Goal: Task Accomplishment & Management: Manage account settings

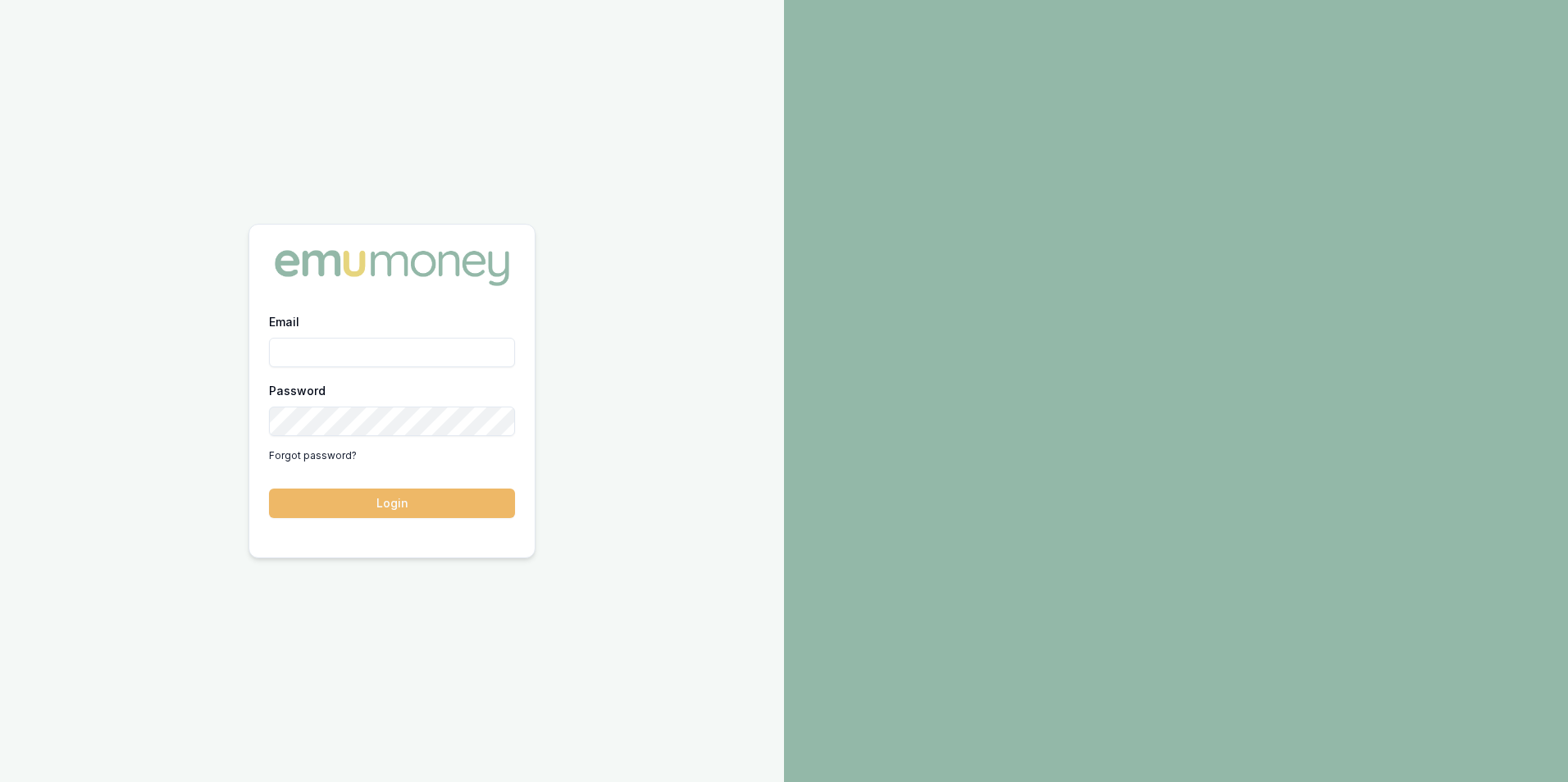
type input "[PERSON_NAME][EMAIL_ADDRESS][PERSON_NAME][DOMAIN_NAME]"
click at [406, 503] on button "Login" at bounding box center [392, 503] width 246 height 30
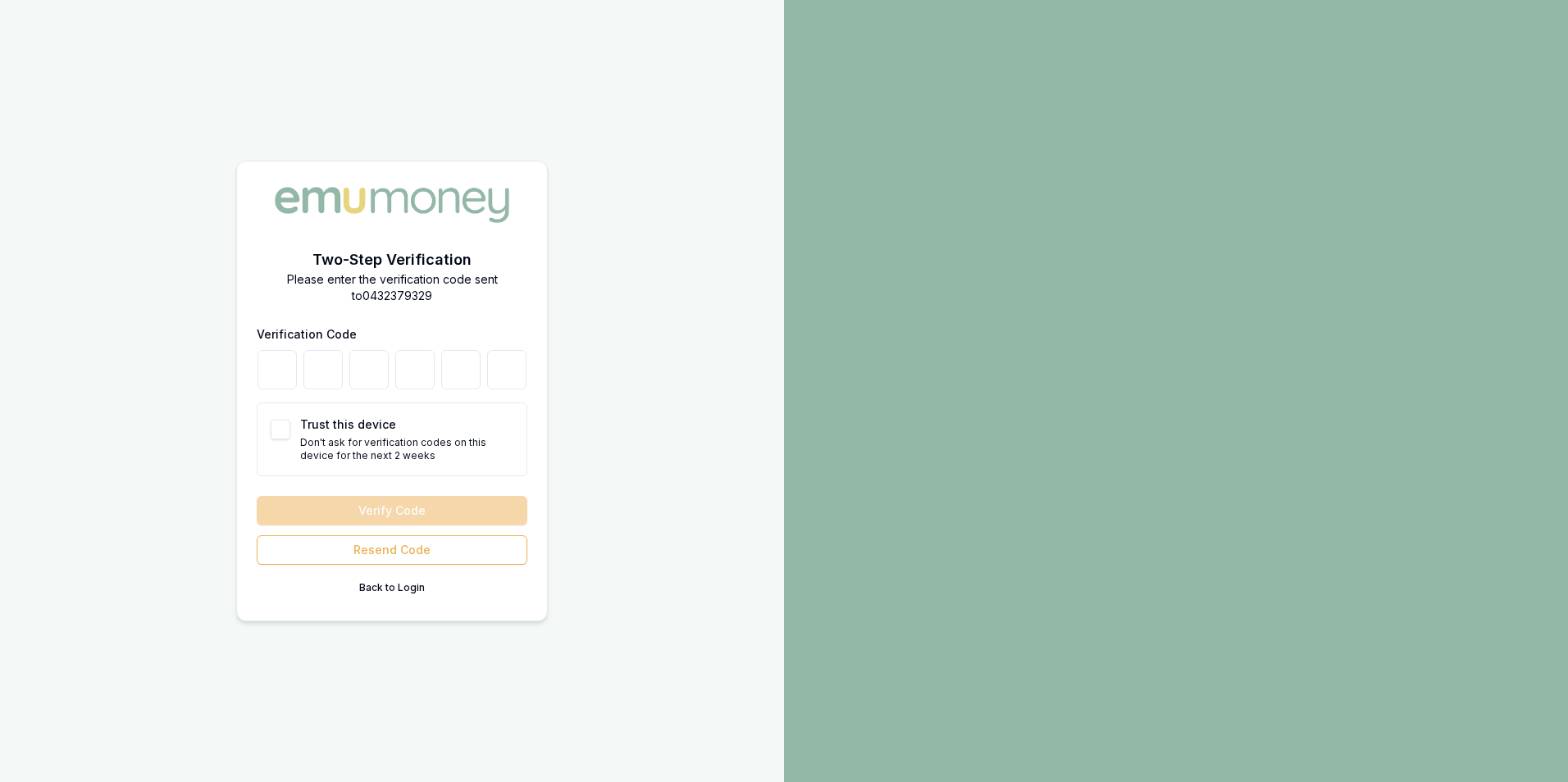
click at [283, 432] on button "Trust this device" at bounding box center [280, 430] width 20 height 20
checkbox input "true"
click at [282, 371] on input "number" at bounding box center [278, 370] width 40 height 40
type input "2"
type input "5"
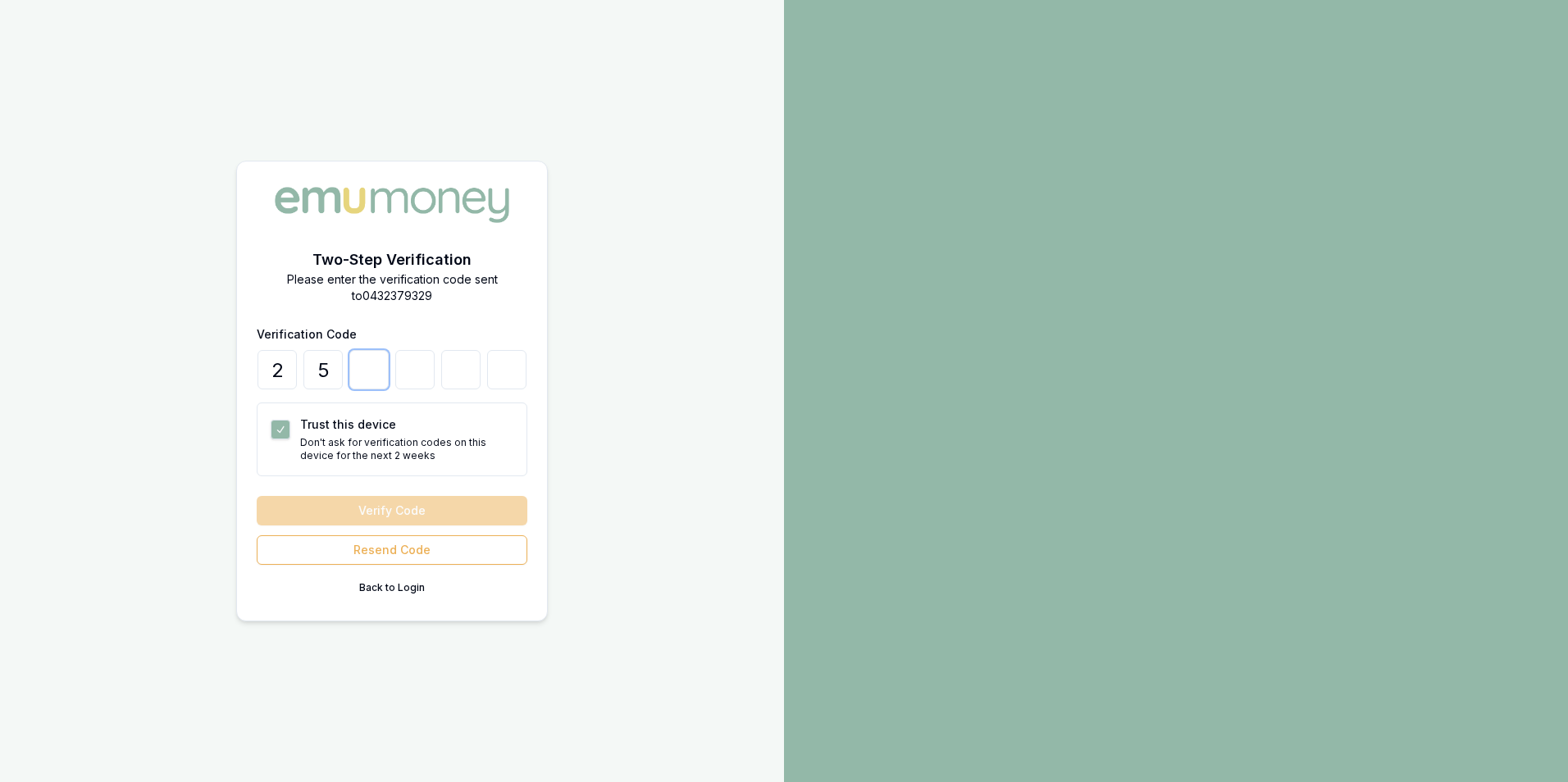
type input "9"
type input "8"
type input "1"
type input "2"
click at [399, 511] on button "Verify Code" at bounding box center [392, 511] width 270 height 30
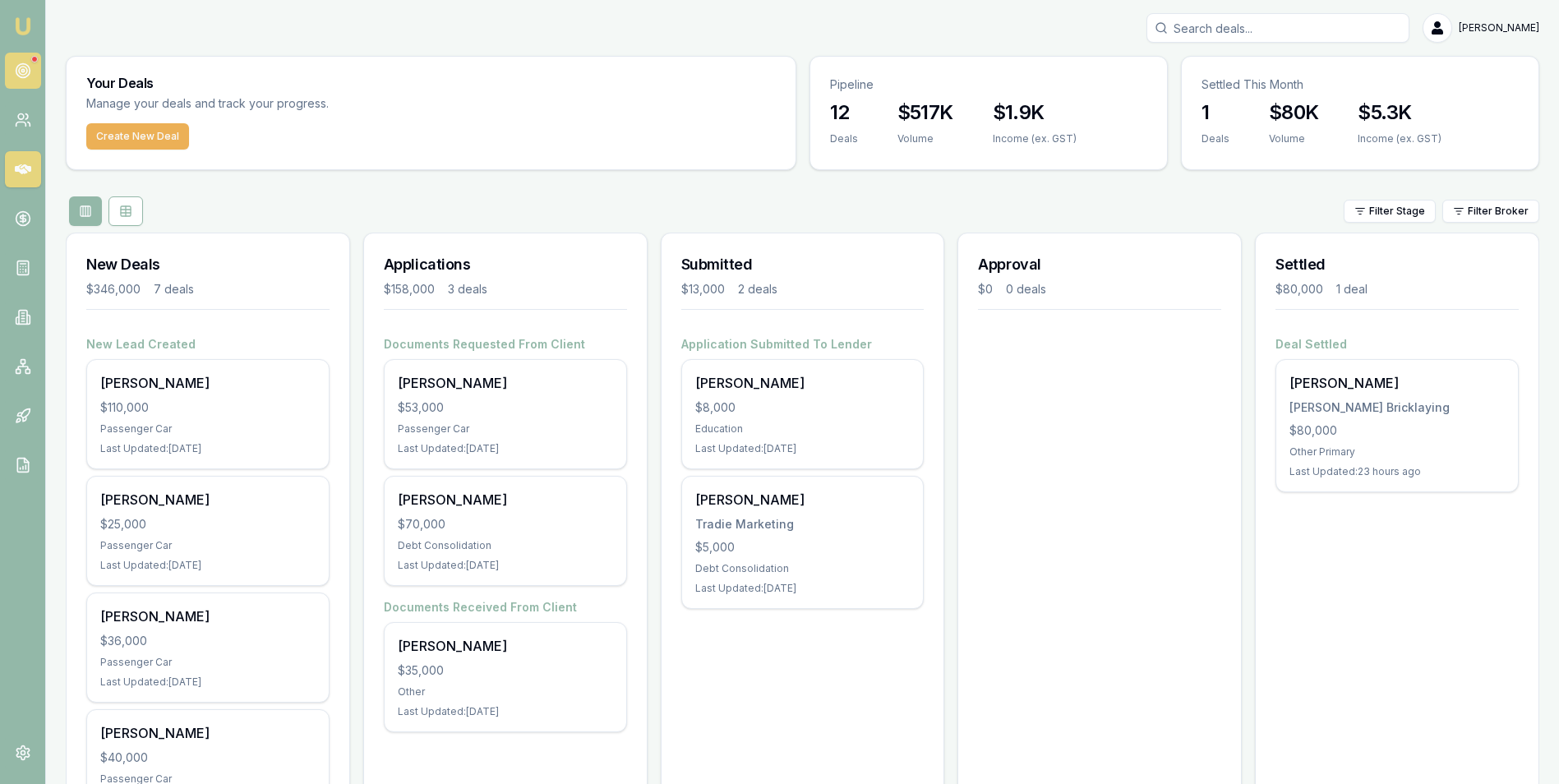
click at [23, 67] on circle at bounding box center [23, 70] width 8 height 8
